Goal: Navigation & Orientation: Find specific page/section

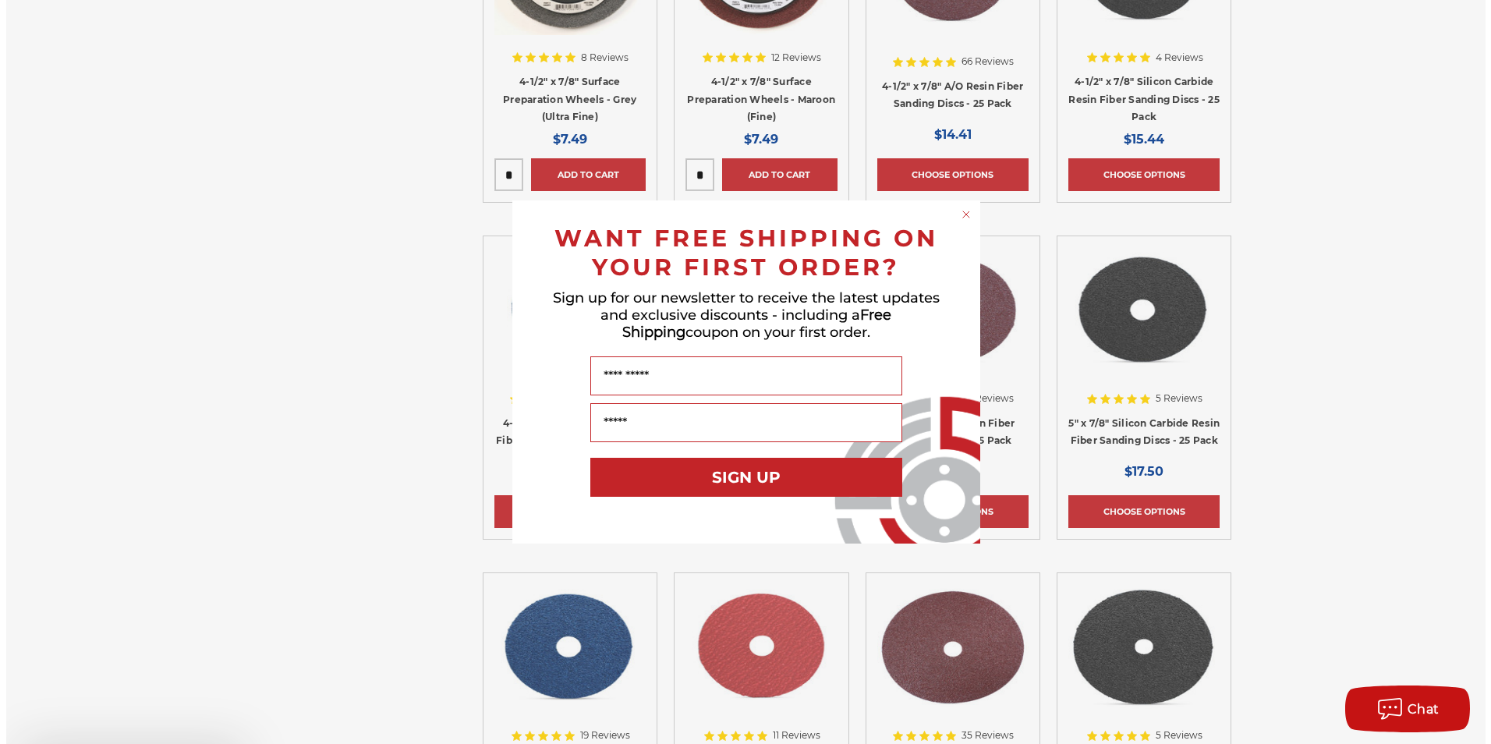
scroll to position [1638, 0]
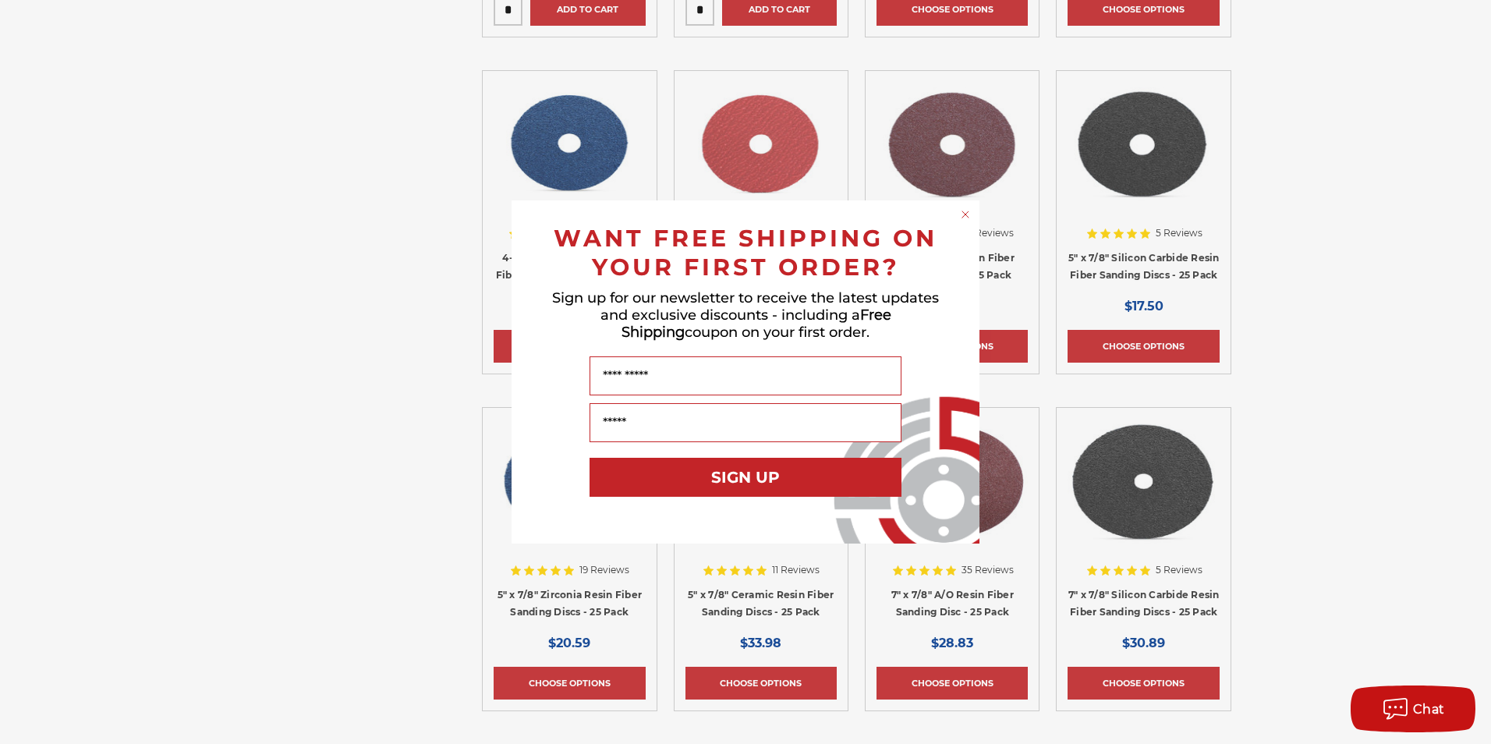
click at [1355, 367] on div "Close dialog WANT FREE SHIPPING ON YOUR FIRST ORDER? Sign up for our newsletter…" at bounding box center [745, 372] width 1491 height 744
click at [957, 213] on form "WANT FREE SHIPPING ON YOUR FIRST ORDER? Sign up for our newsletter to receive t…" at bounding box center [746, 371] width 468 height 343
click at [969, 213] on circle "Close dialog" at bounding box center [966, 214] width 15 height 15
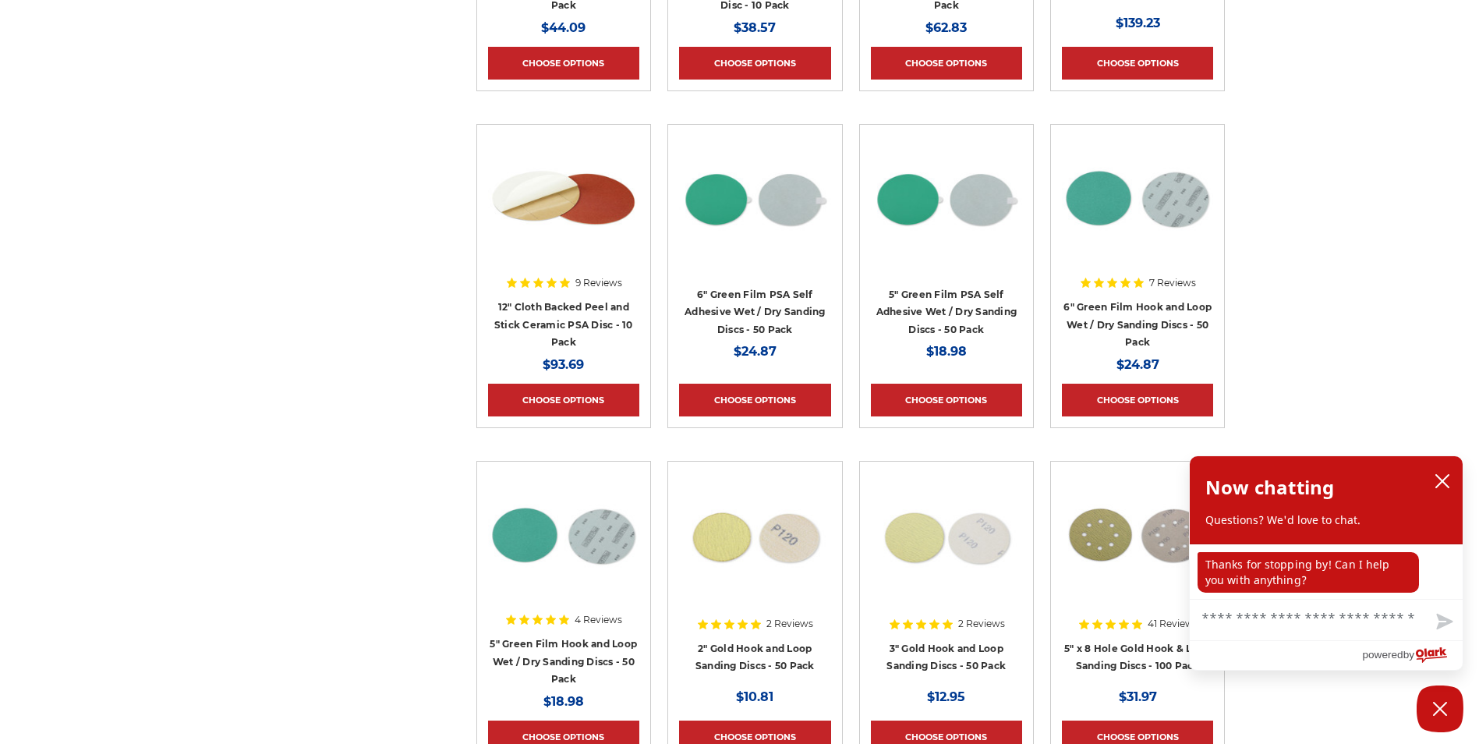
scroll to position [7799, 0]
